Goal: Information Seeking & Learning: Learn about a topic

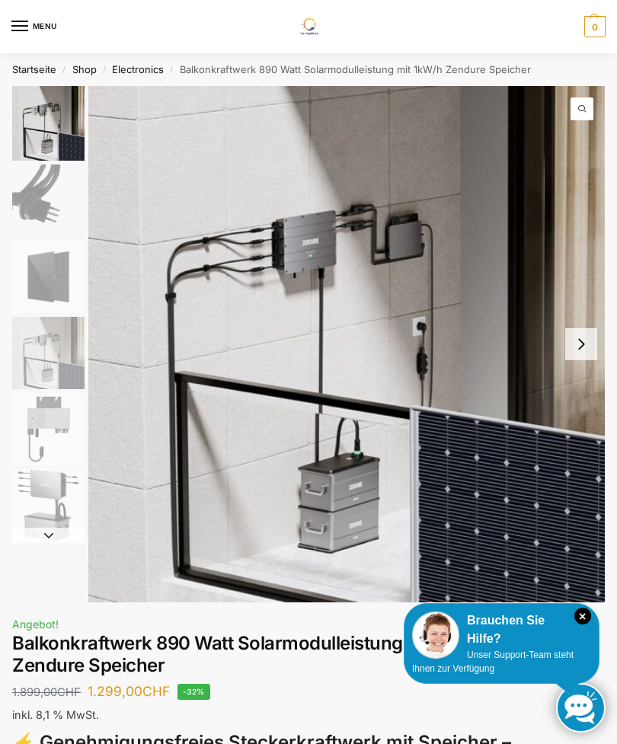
click at [587, 346] on button "Next slide" at bounding box center [581, 344] width 32 height 32
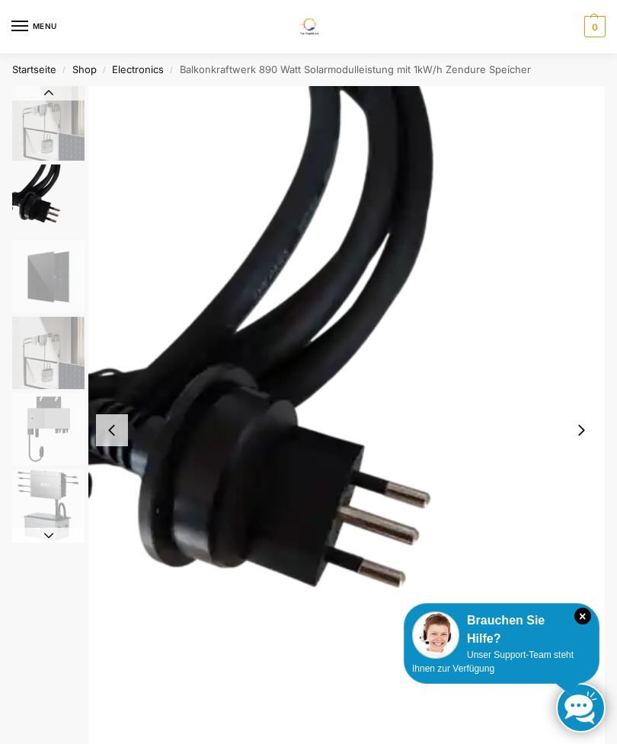
click at [592, 418] on button "Next slide" at bounding box center [581, 431] width 32 height 32
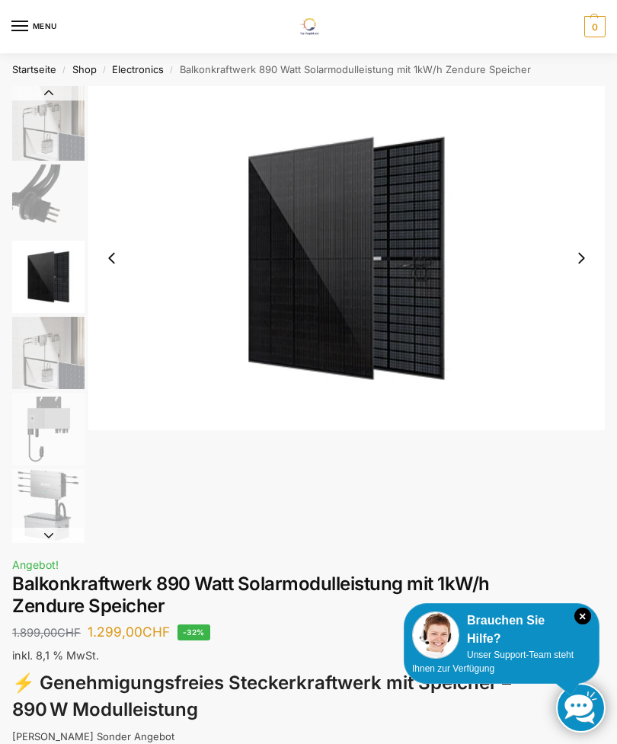
click at [585, 418] on img "3 / 6" at bounding box center [346, 258] width 517 height 344
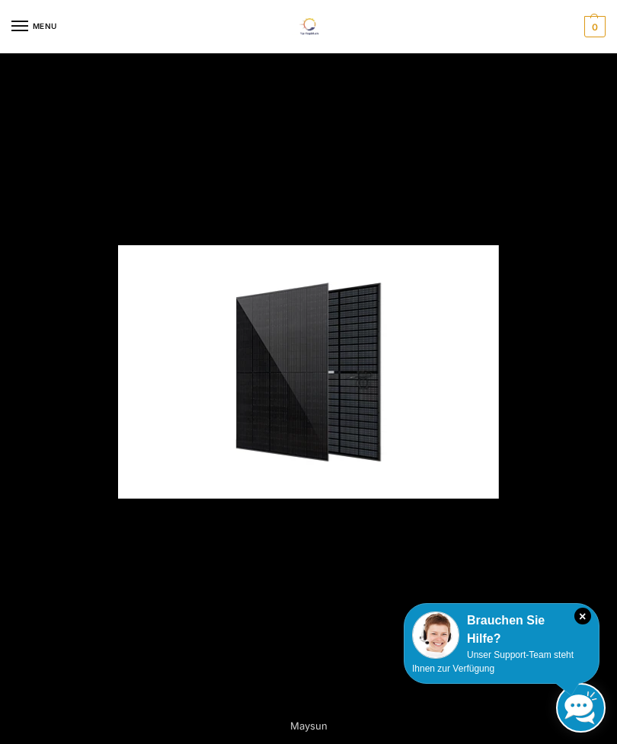
click at [537, 260] on div at bounding box center [308, 372] width 617 height 744
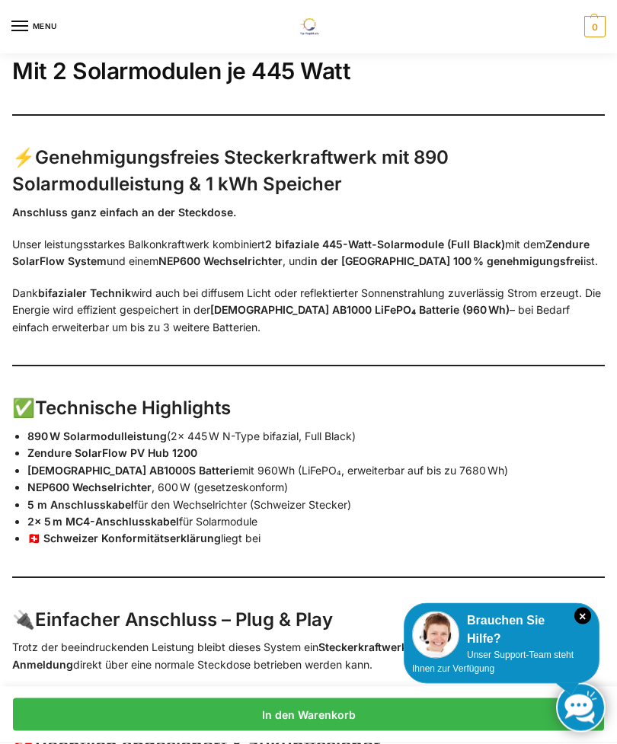
scroll to position [1282, 0]
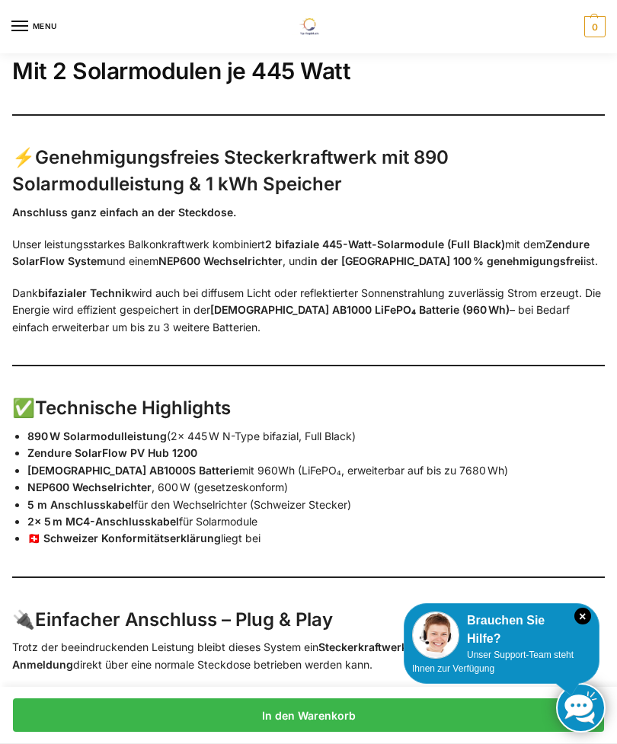
click at [228, 530] on li "🇨🇭 Schweizer Konformitätserklärung liegt bei" at bounding box center [316, 538] width 578 height 17
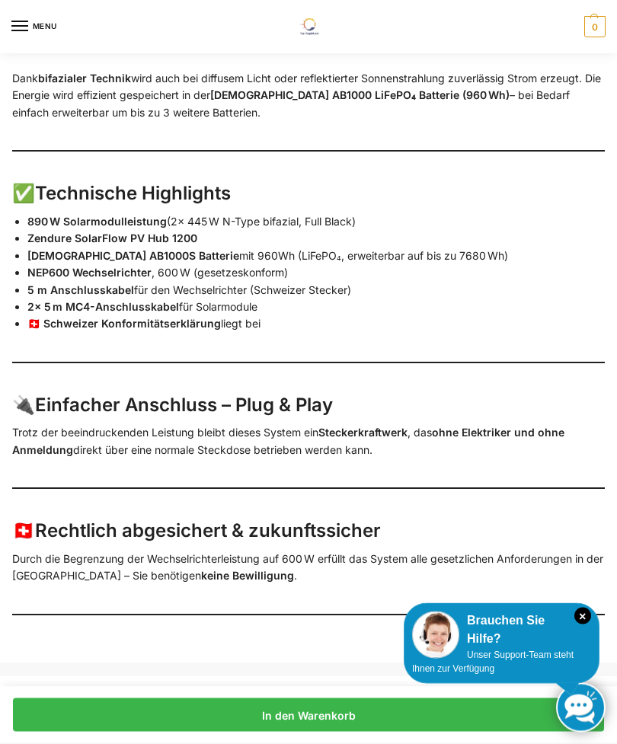
scroll to position [1498, 0]
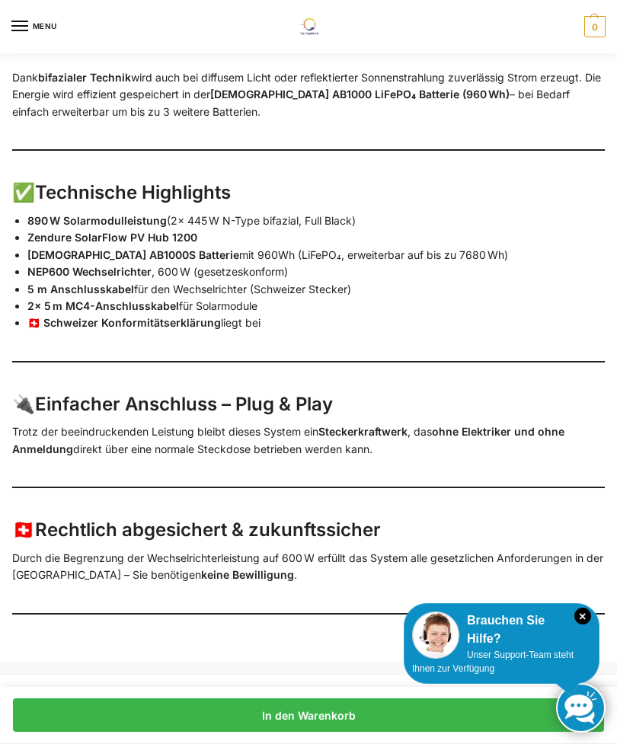
click at [460, 550] on p "Durch die Begrenzung der Wechselrichterleistung auf 600 W erfüllt das System al…" at bounding box center [308, 567] width 593 height 34
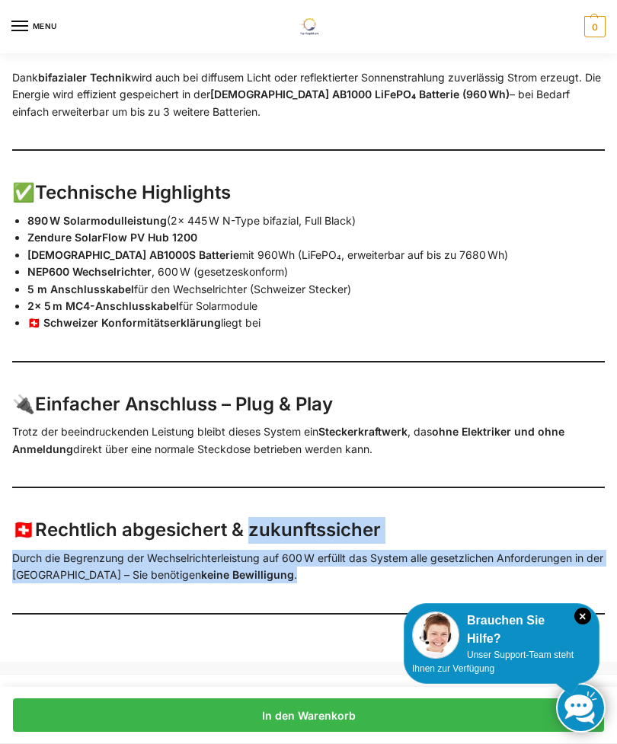
copy div "zukunftssicher Durch die Begrenzung der Wechselrichterleistung auf 600 W erfüll…"
click at [395, 584] on div "Mit 2 Solarmodulen je 445 Watt ⚡ Genehmigungsfreies Steckerkraftwerk mit 890 So…" at bounding box center [308, 242] width 593 height 839
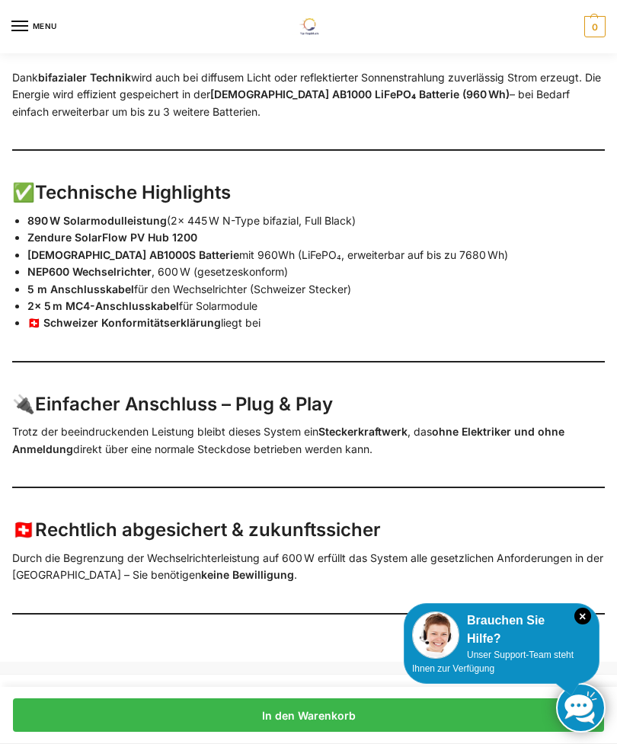
click at [390, 584] on div "Mit 2 Solarmodulen je 445 Watt ⚡ Genehmigungsfreies Steckerkraftwerk mit 890 So…" at bounding box center [308, 242] width 593 height 839
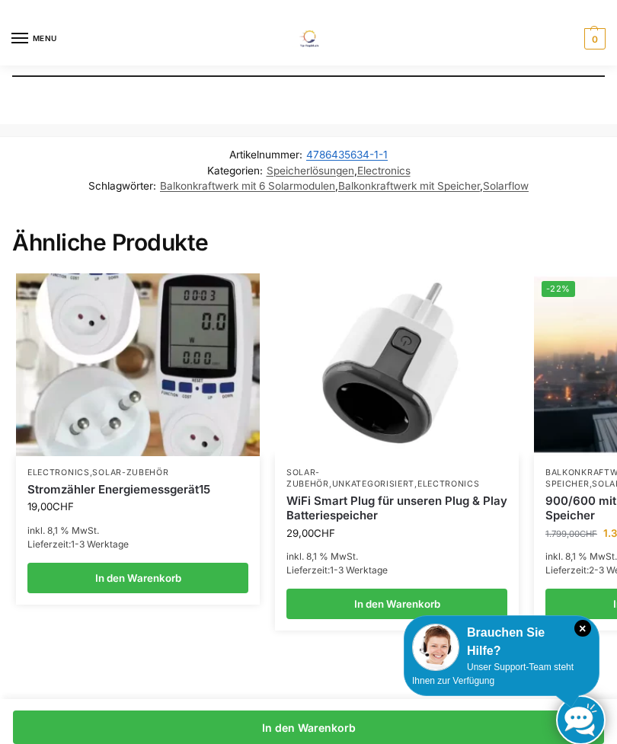
scroll to position [1963, 0]
